Goal: Find specific page/section: Find specific page/section

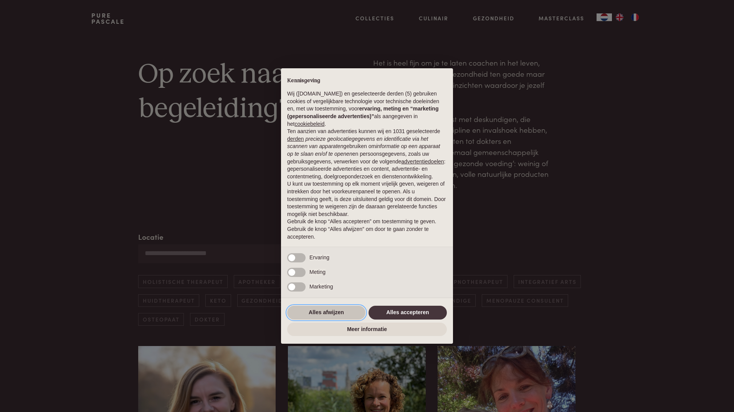
click at [341, 313] on button "Alles afwijzen" at bounding box center [326, 313] width 78 height 14
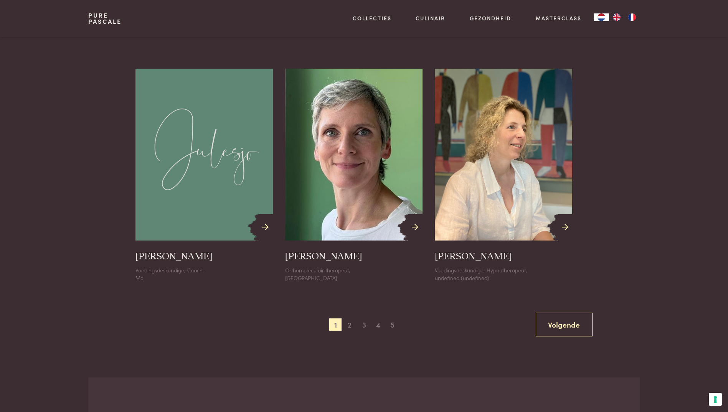
scroll to position [806, 0]
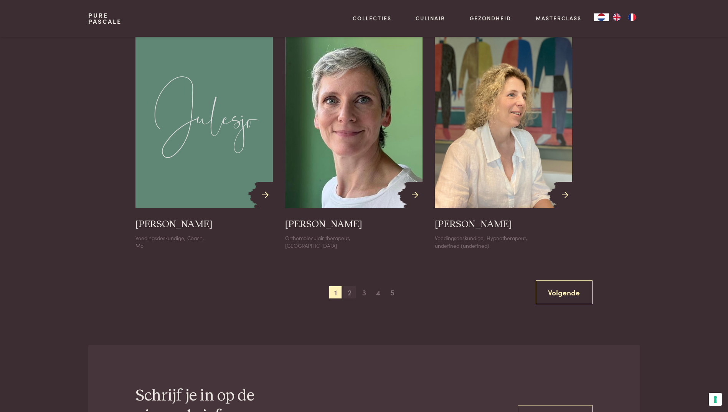
click at [348, 295] on span "2" at bounding box center [349, 292] width 12 height 12
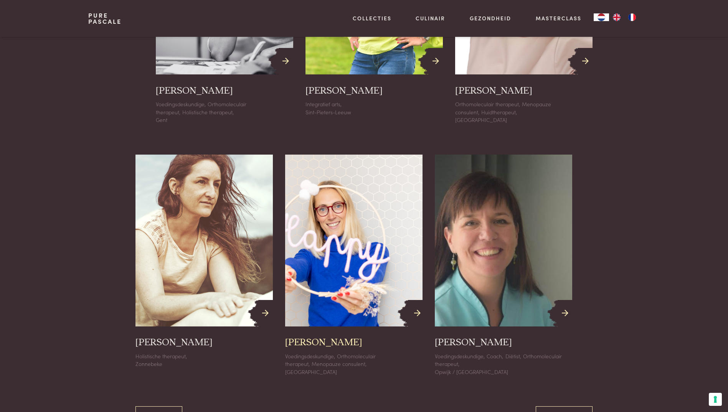
scroll to position [807, 0]
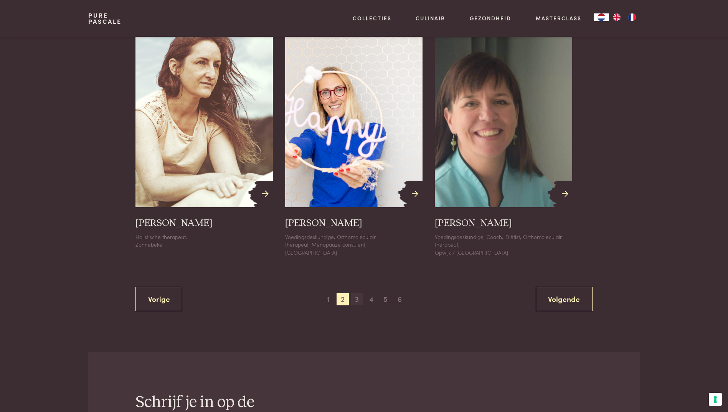
click at [358, 300] on span "3" at bounding box center [357, 299] width 12 height 12
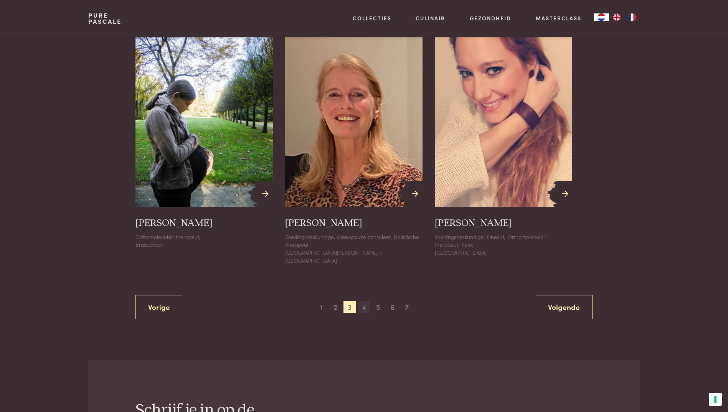
click at [366, 301] on span "4" at bounding box center [364, 307] width 12 height 12
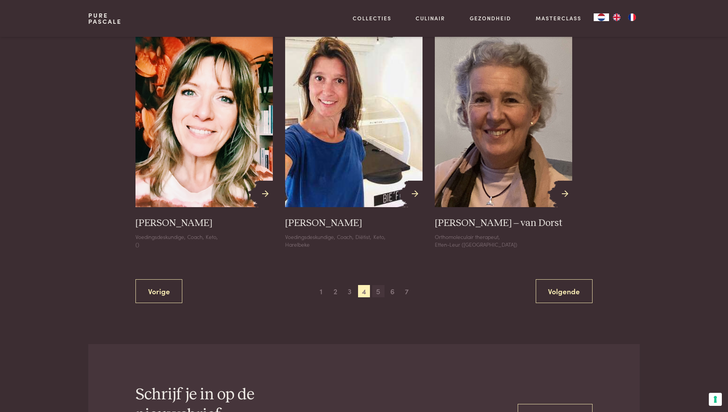
click at [380, 292] on span "5" at bounding box center [378, 291] width 12 height 12
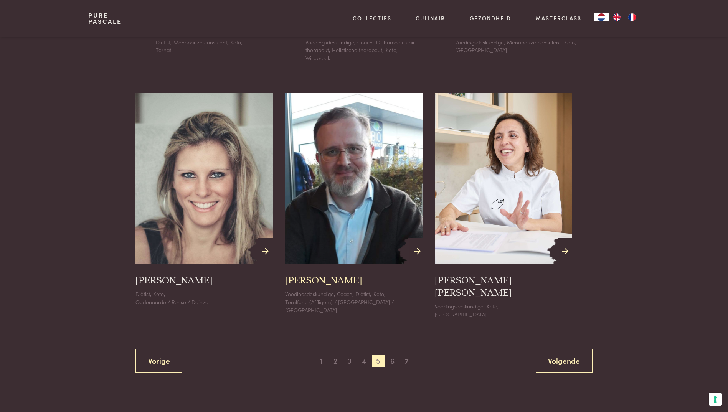
scroll to position [769, 0]
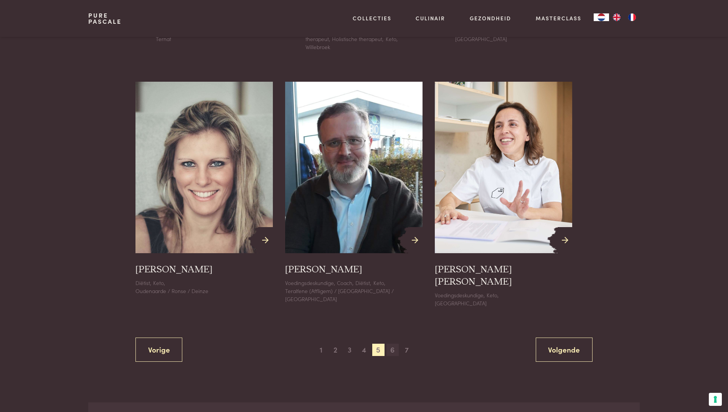
click at [390, 344] on span "6" at bounding box center [392, 350] width 12 height 12
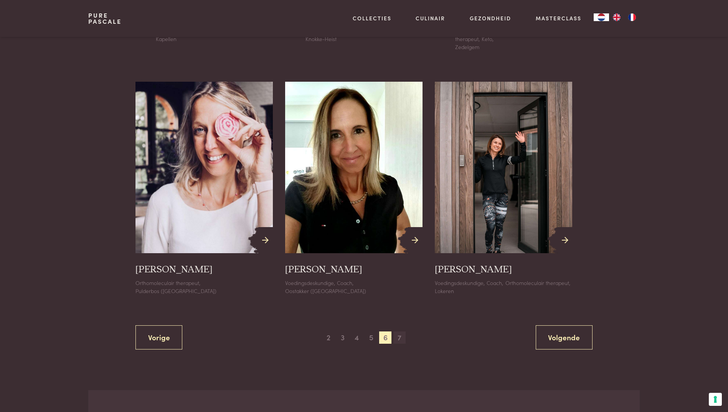
click at [397, 342] on span "7" at bounding box center [400, 338] width 12 height 12
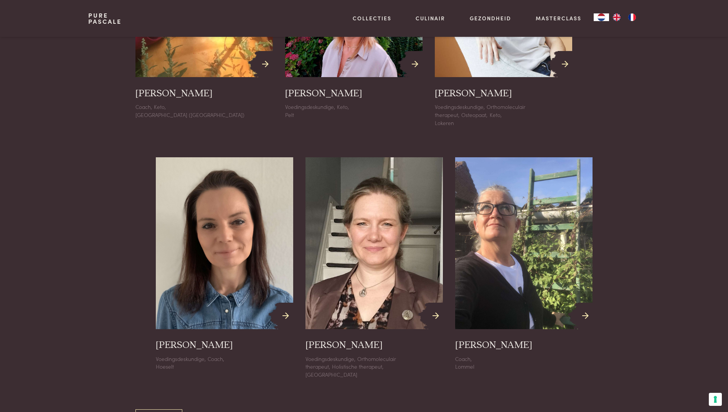
scroll to position [500, 0]
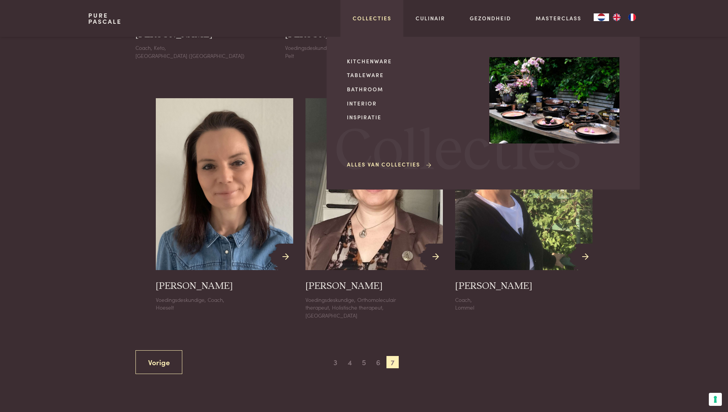
click at [368, 16] on link "Collecties" at bounding box center [372, 18] width 39 height 8
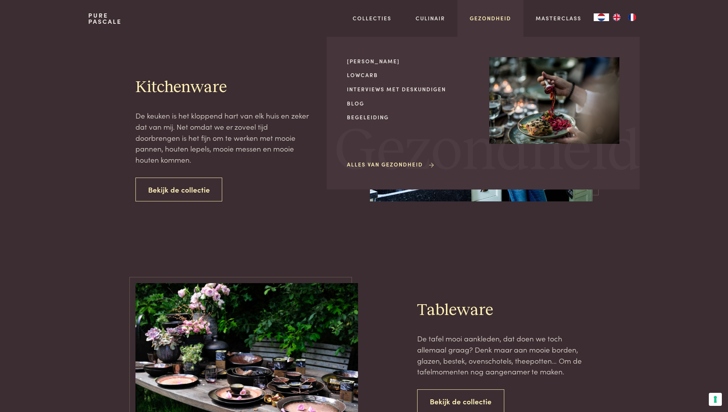
click at [490, 17] on link "Gezondheid" at bounding box center [490, 18] width 41 height 8
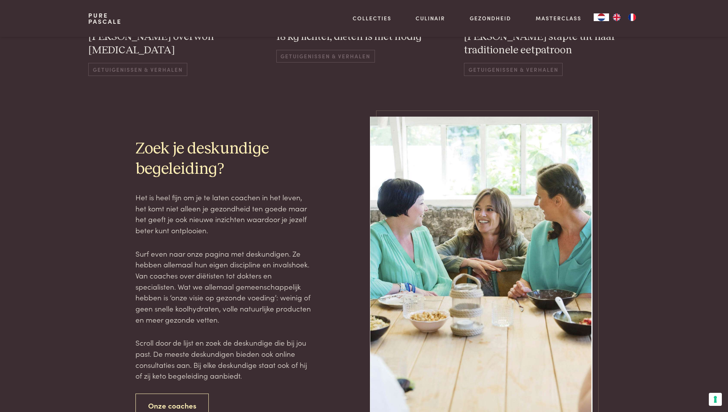
scroll to position [1458, 0]
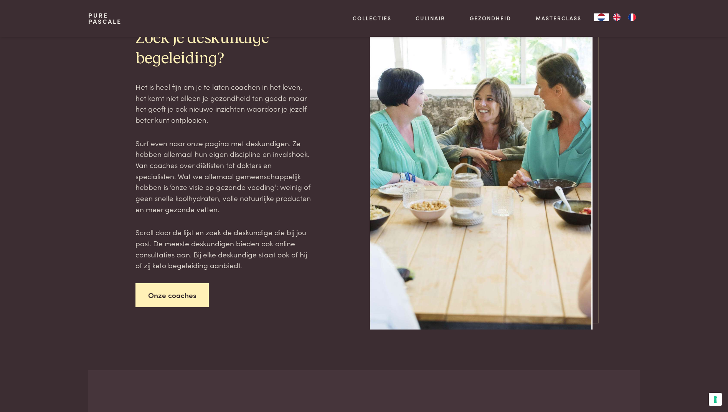
click at [164, 296] on link "Onze coaches" at bounding box center [172, 295] width 74 height 24
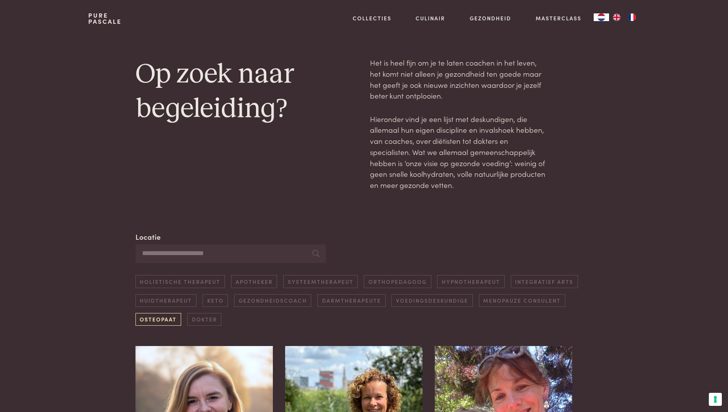
click at [143, 319] on link "Osteopaat" at bounding box center [158, 319] width 46 height 13
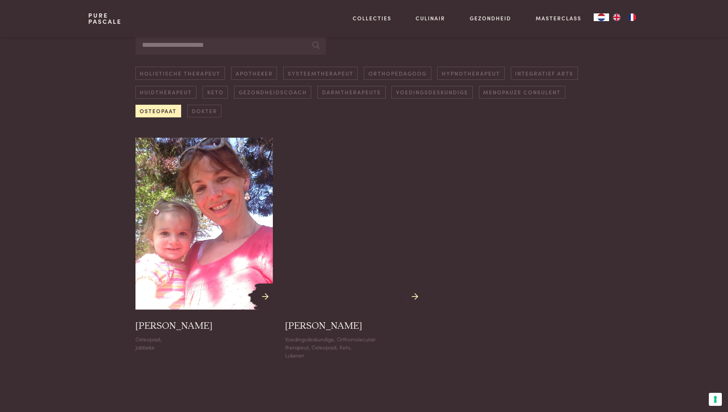
scroll to position [209, 0]
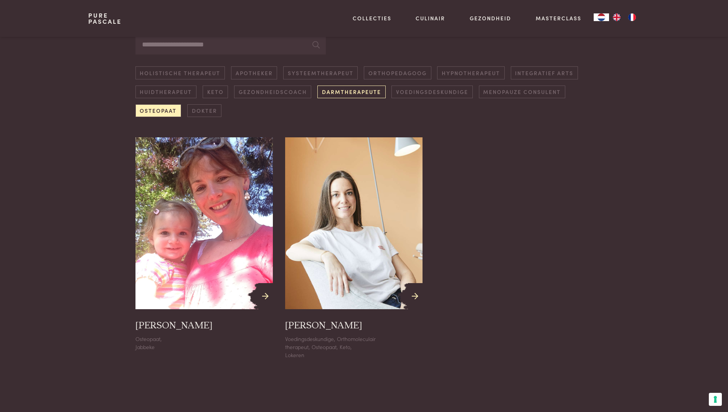
click at [348, 94] on link "Darmtherapeute" at bounding box center [351, 92] width 68 height 13
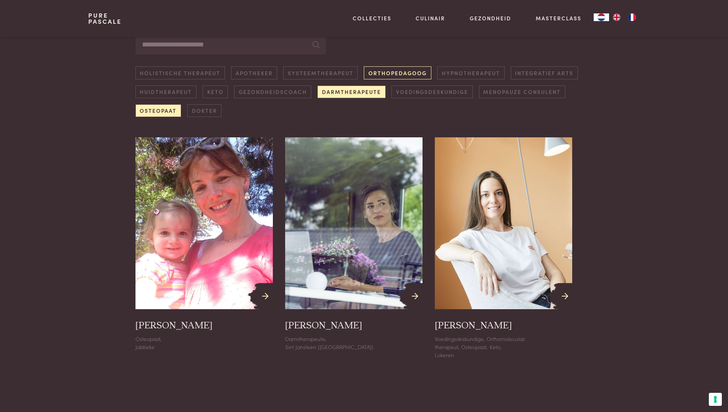
click at [404, 77] on link "Orthopedagoog" at bounding box center [397, 72] width 67 height 13
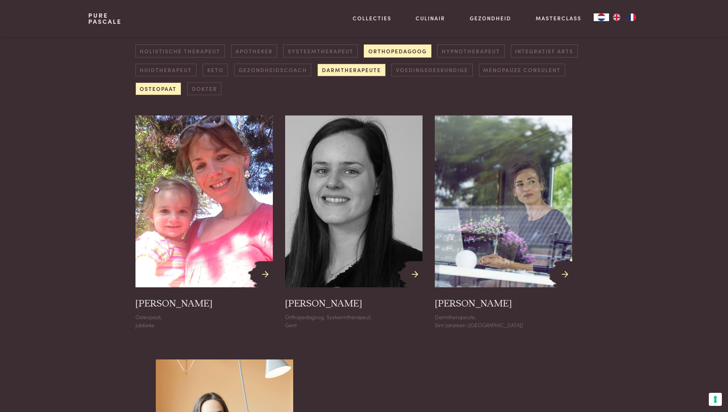
scroll to position [231, 0]
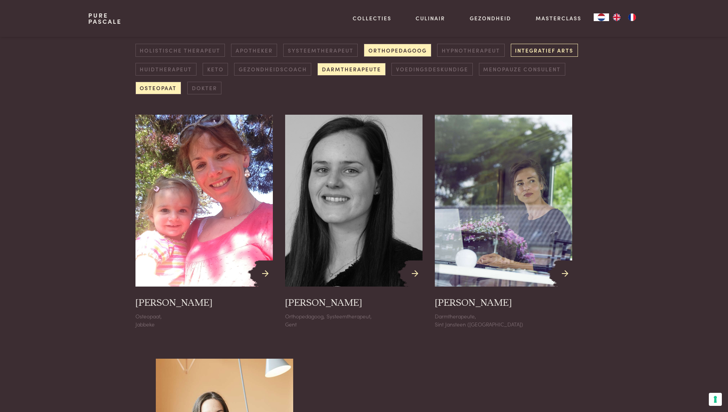
click at [538, 52] on link "Integratief arts" at bounding box center [544, 50] width 67 height 13
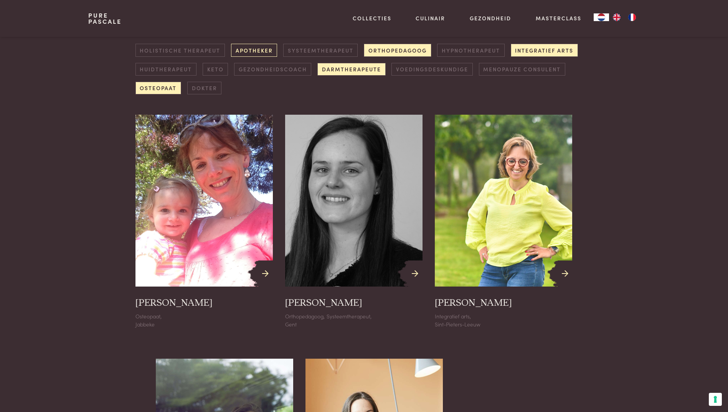
click at [259, 51] on link "Apotheker" at bounding box center [254, 50] width 46 height 13
